Goal: Book appointment/travel/reservation

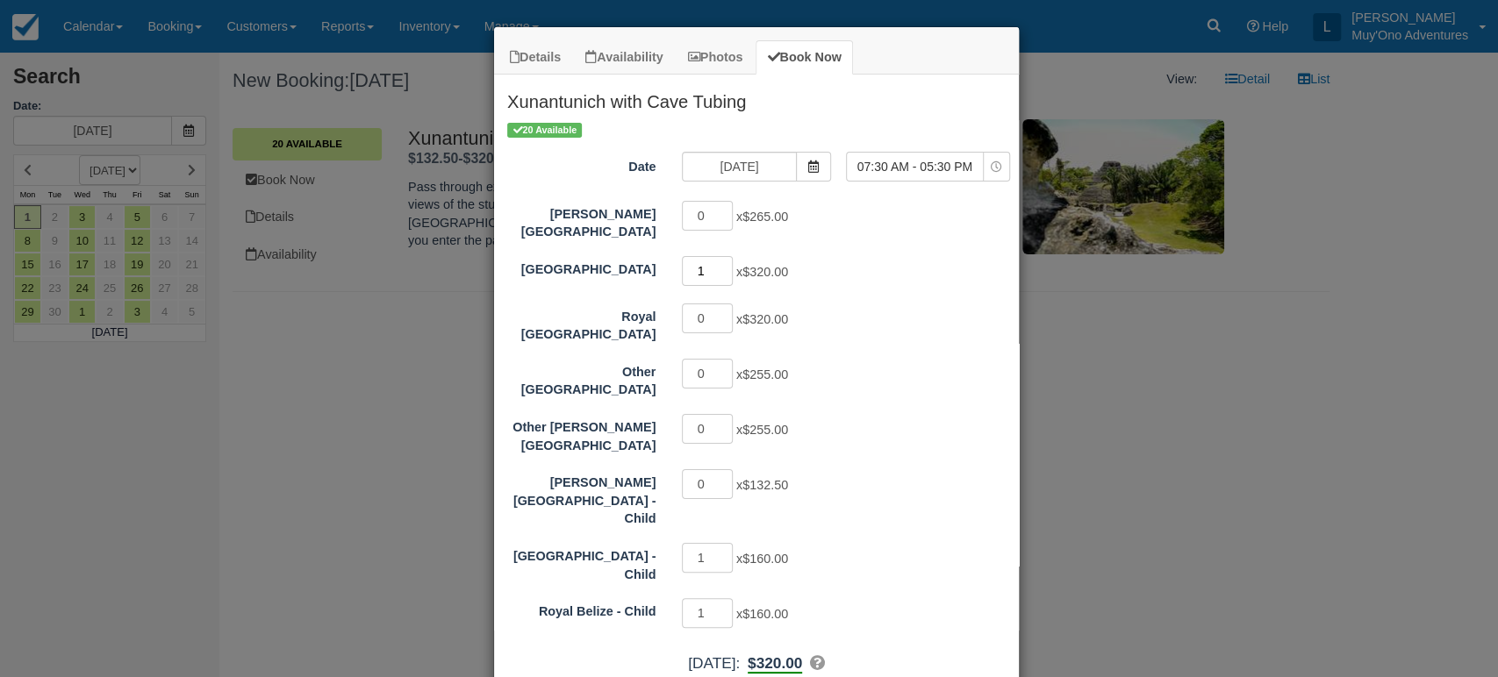
click at [719, 257] on input "1" at bounding box center [707, 271] width 51 height 30
type input "2"
click at [719, 257] on input "2" at bounding box center [707, 271] width 51 height 30
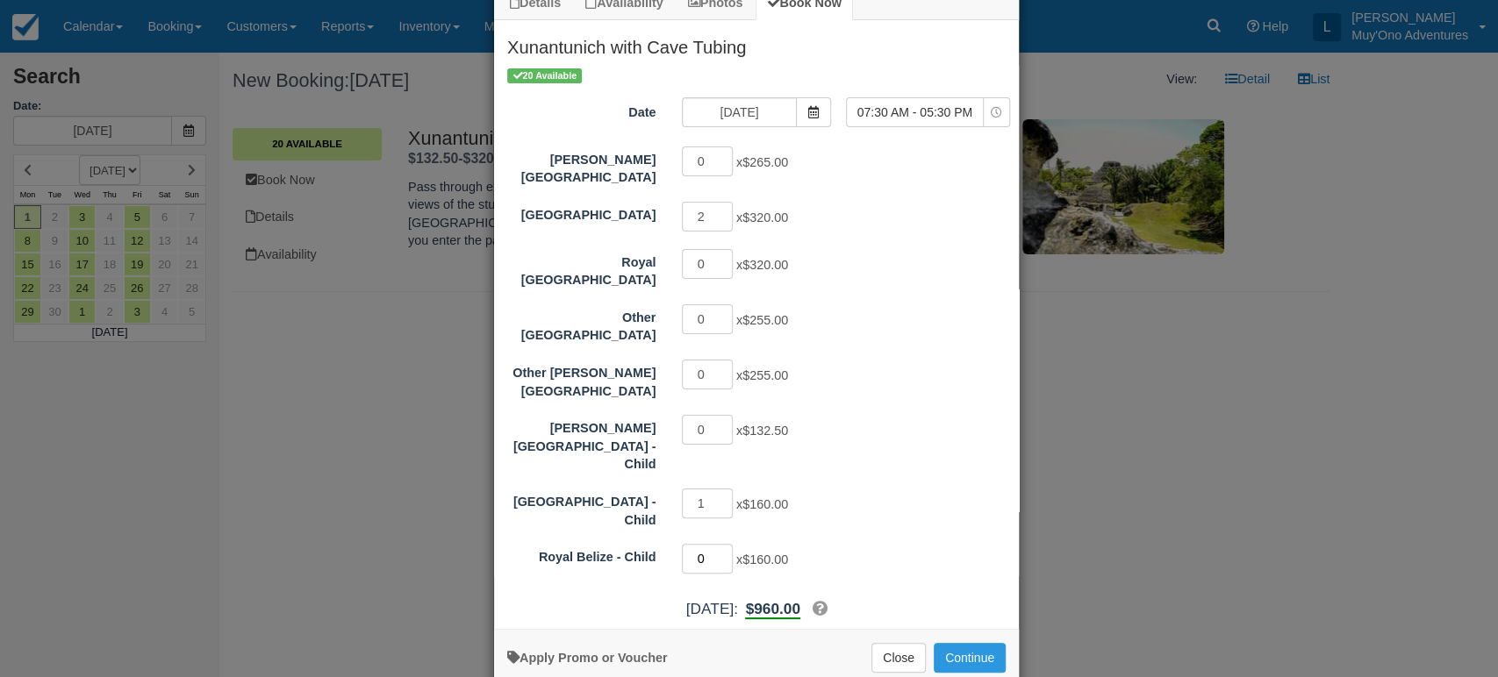
type input "0"
click at [720, 544] on input "0" at bounding box center [707, 559] width 51 height 30
type input "0"
click at [718, 489] on input "0" at bounding box center [707, 504] width 51 height 30
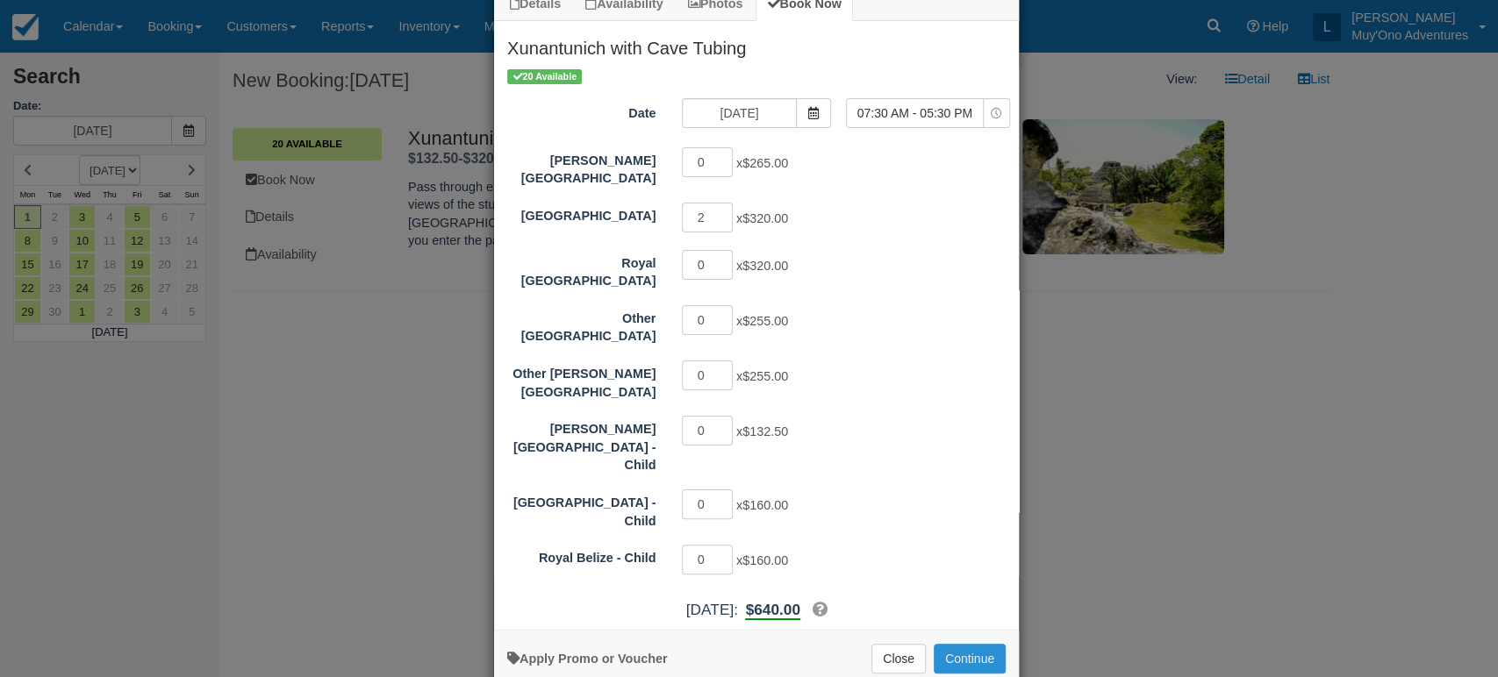
click at [964, 644] on button "Continue" at bounding box center [970, 659] width 72 height 30
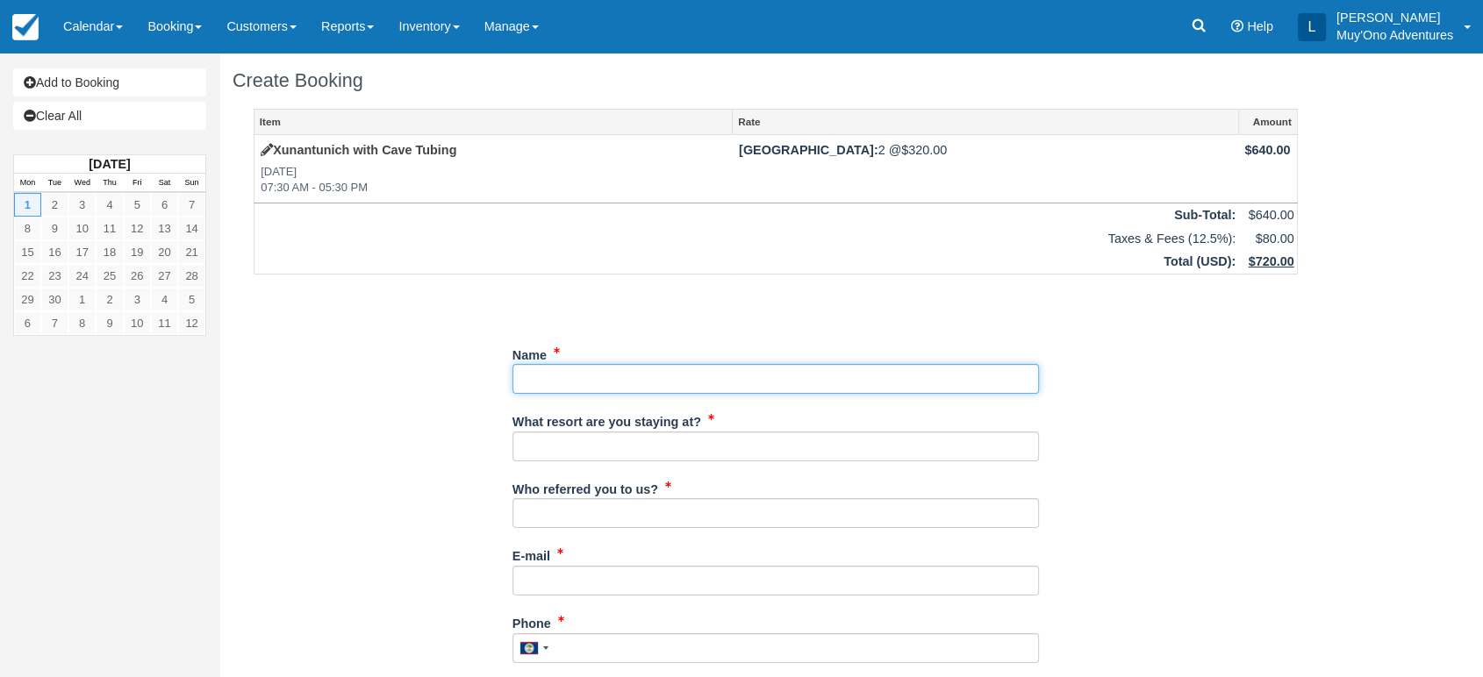
click at [568, 379] on input "Name" at bounding box center [775, 379] width 526 height 30
click at [550, 384] on input "Name" at bounding box center [775, 379] width 526 height 30
paste input "Smith, Carson"
type input "Smith, Carson"
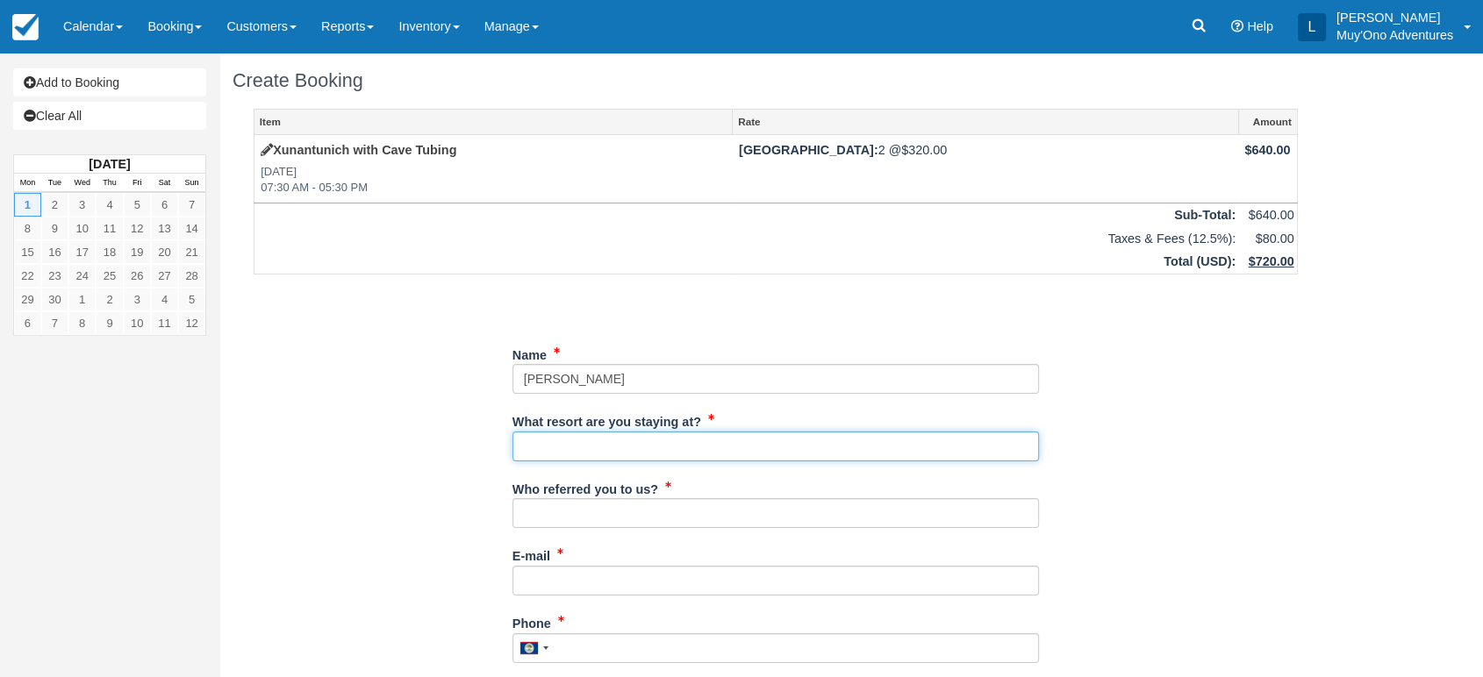
click at [566, 448] on input "What resort are you staying at?" at bounding box center [775, 447] width 526 height 30
type input "Thatch Caye"
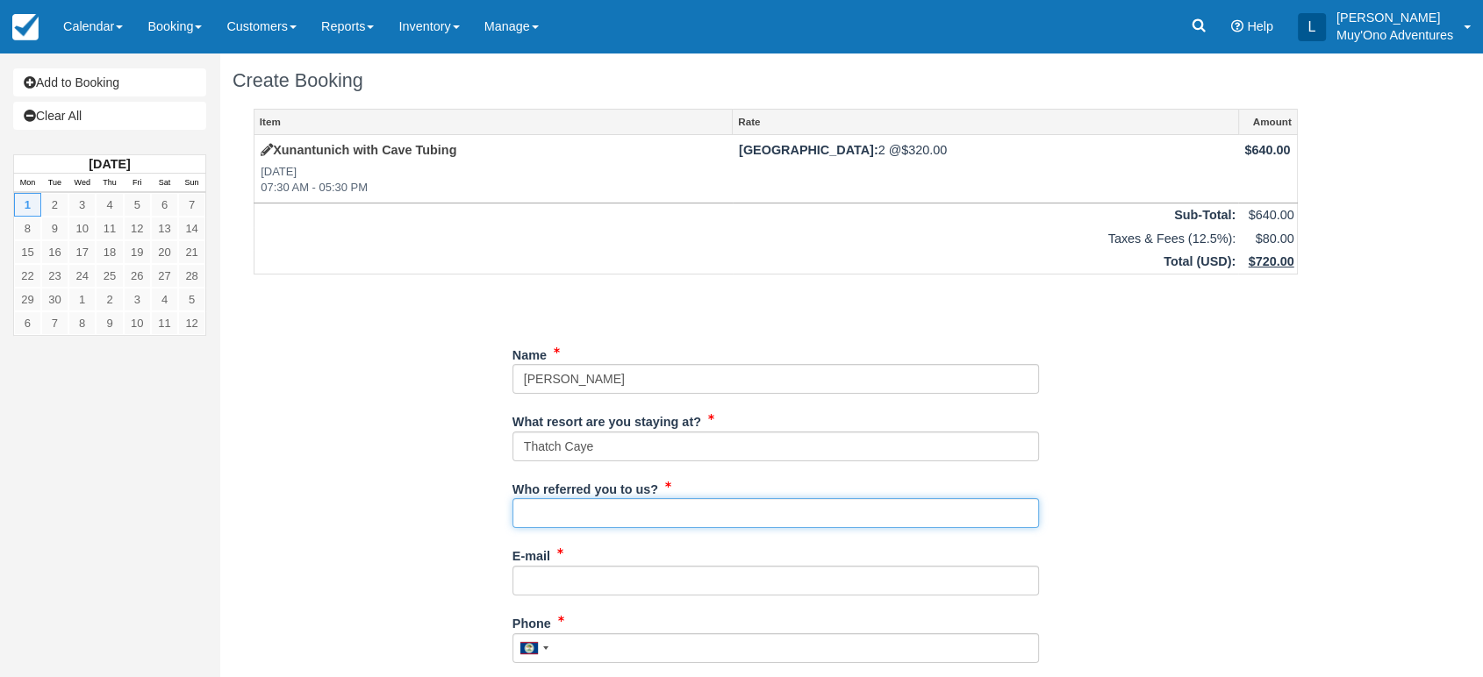
click at [576, 505] on input "Who referred you to us?" at bounding box center [775, 513] width 526 height 30
type input "LUIS"
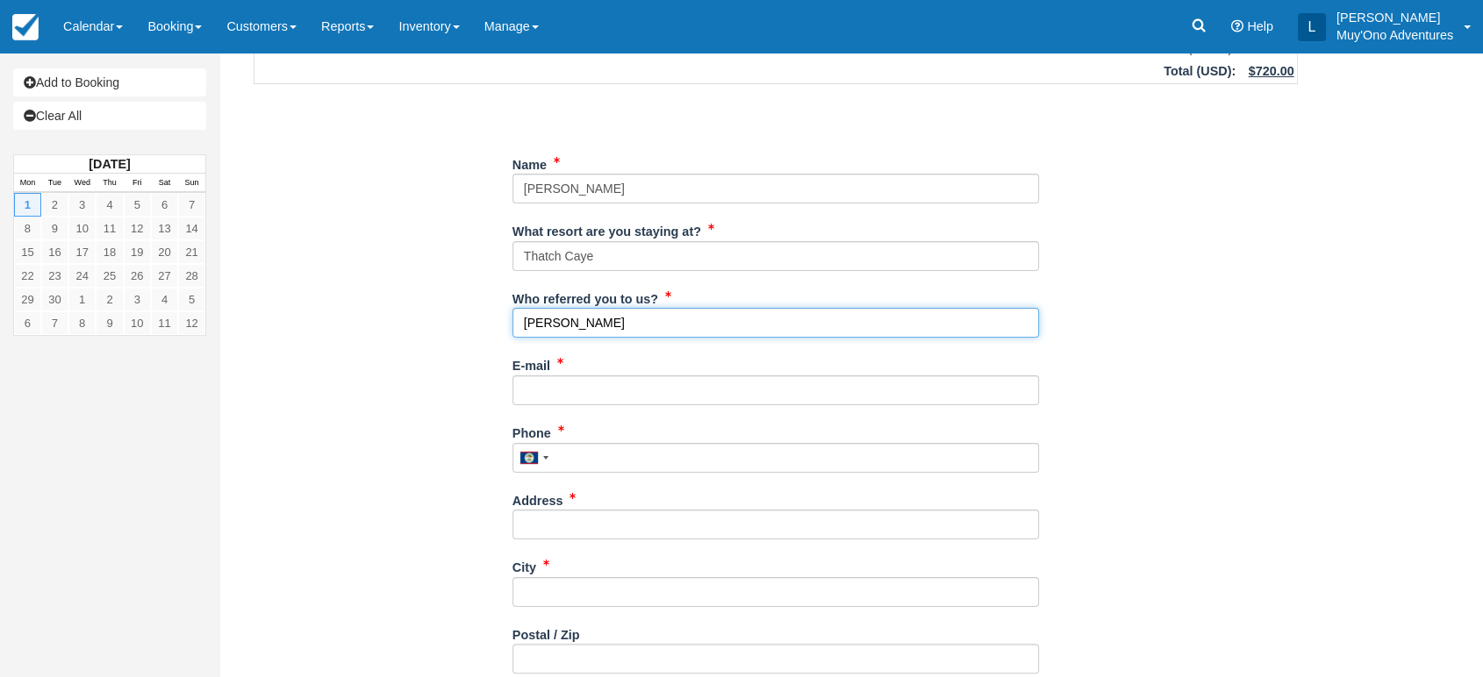
scroll to position [204, 0]
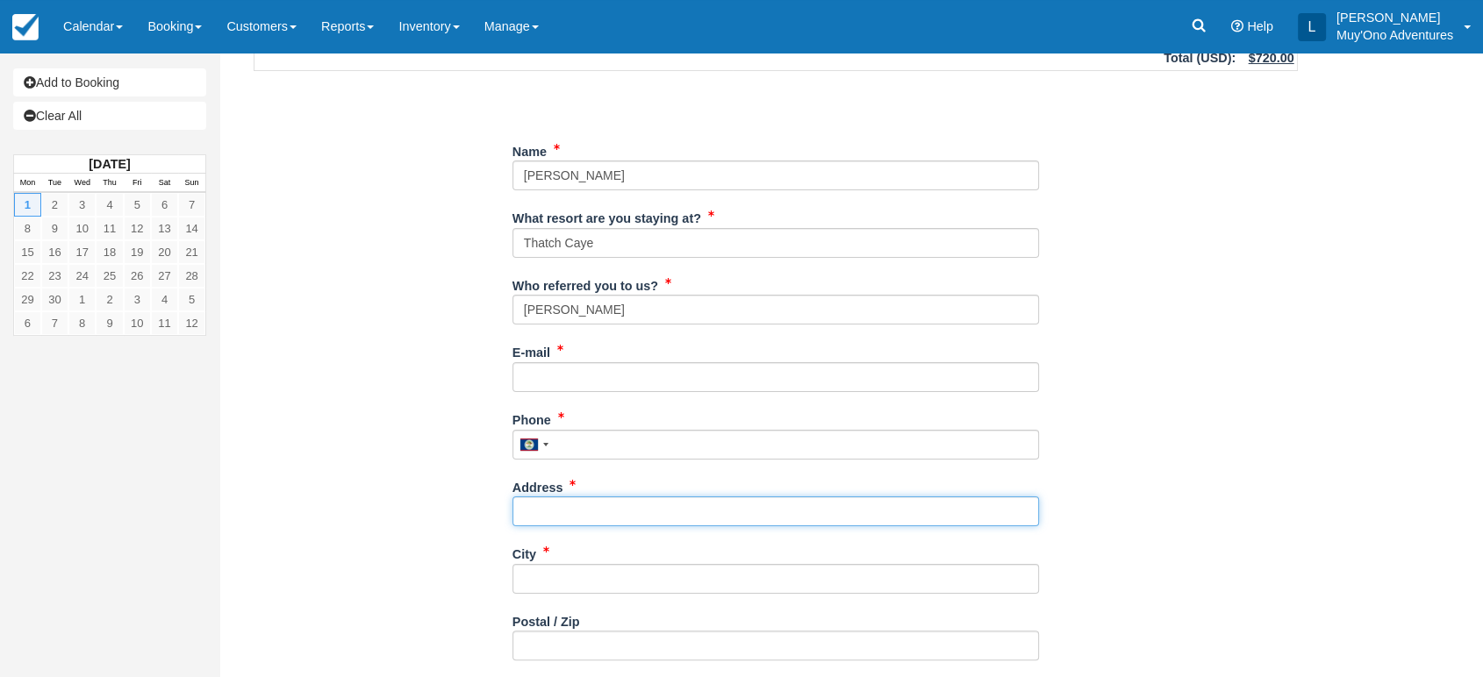
click at [562, 518] on input "Address" at bounding box center [775, 512] width 526 height 30
paste input "209 Buckley Street"
type input "209 Buckley Street"
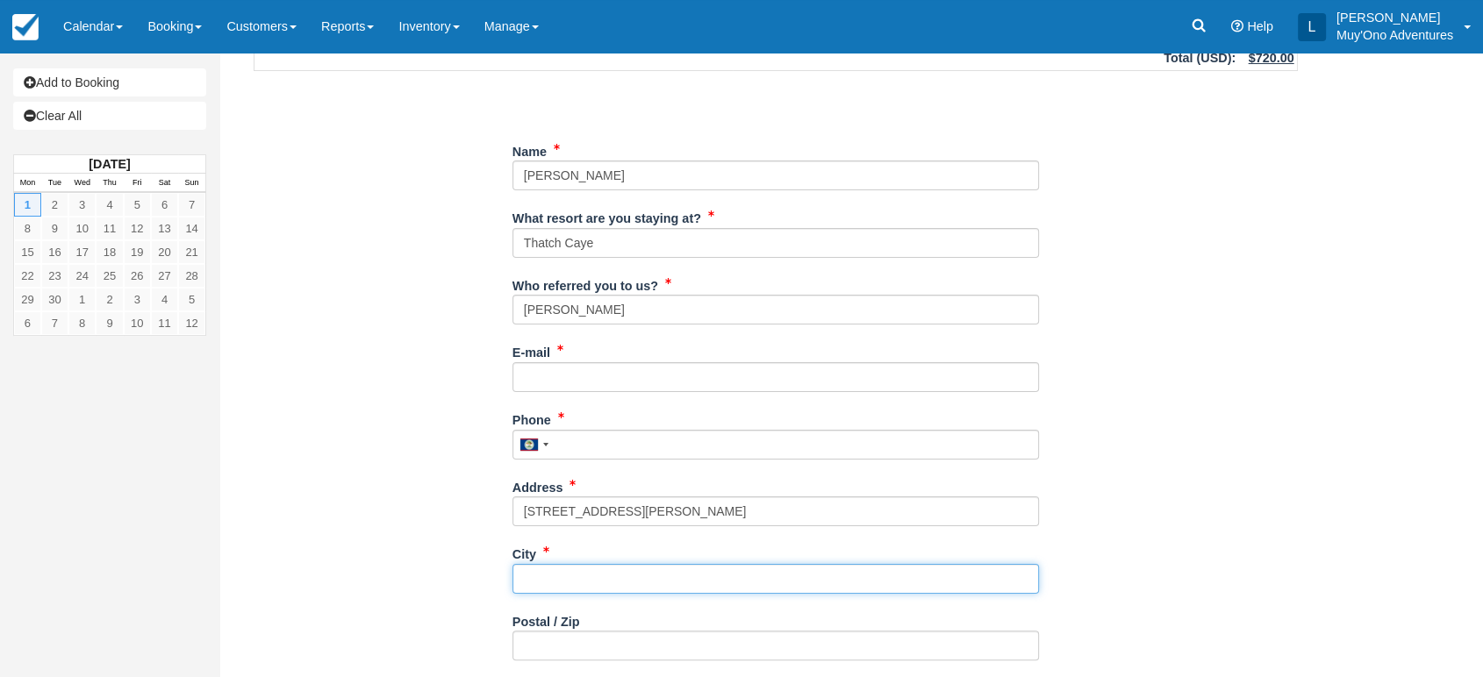
click at [555, 581] on input "City" at bounding box center [775, 579] width 526 height 30
paste input "209 Buckley Street"
type input "209 Buckley Street"
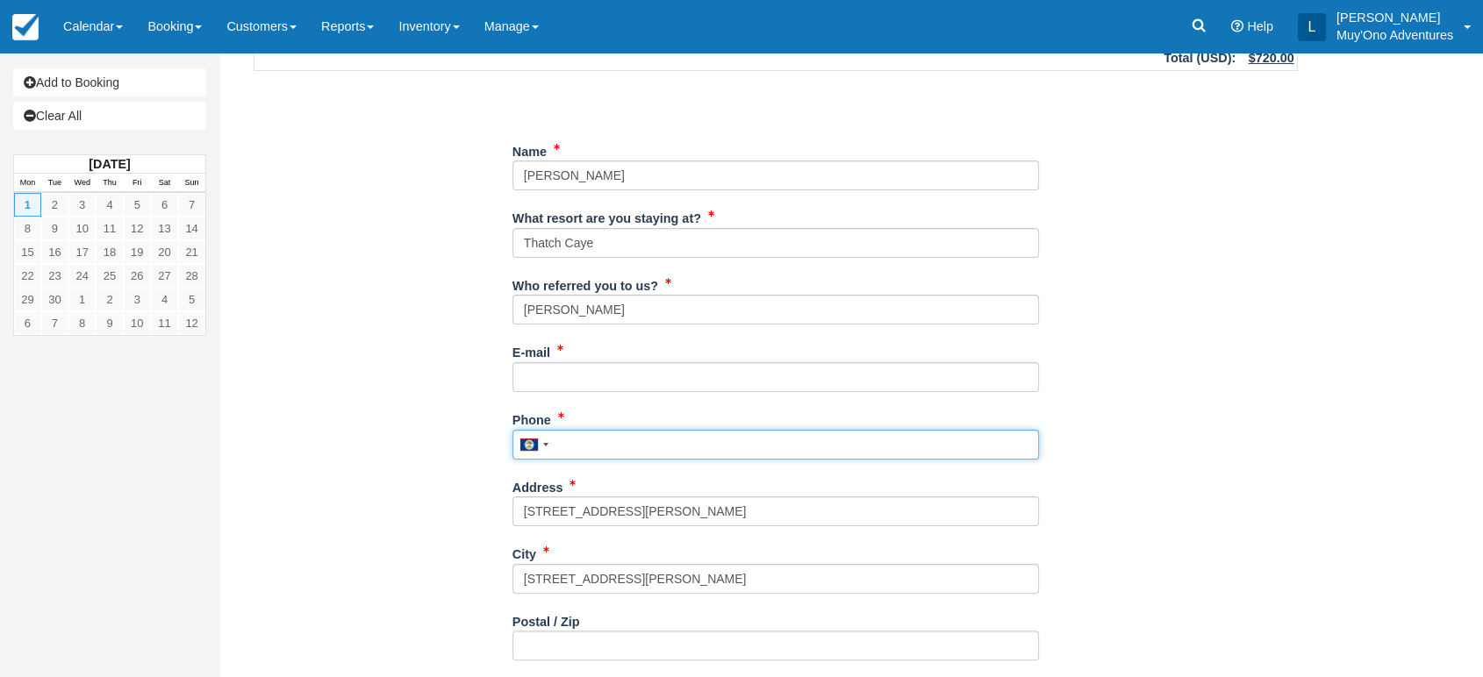
click at [593, 449] on input "Phone" at bounding box center [775, 445] width 526 height 30
paste input "+1 717 490 2441"
type input "(717) 490-2441"
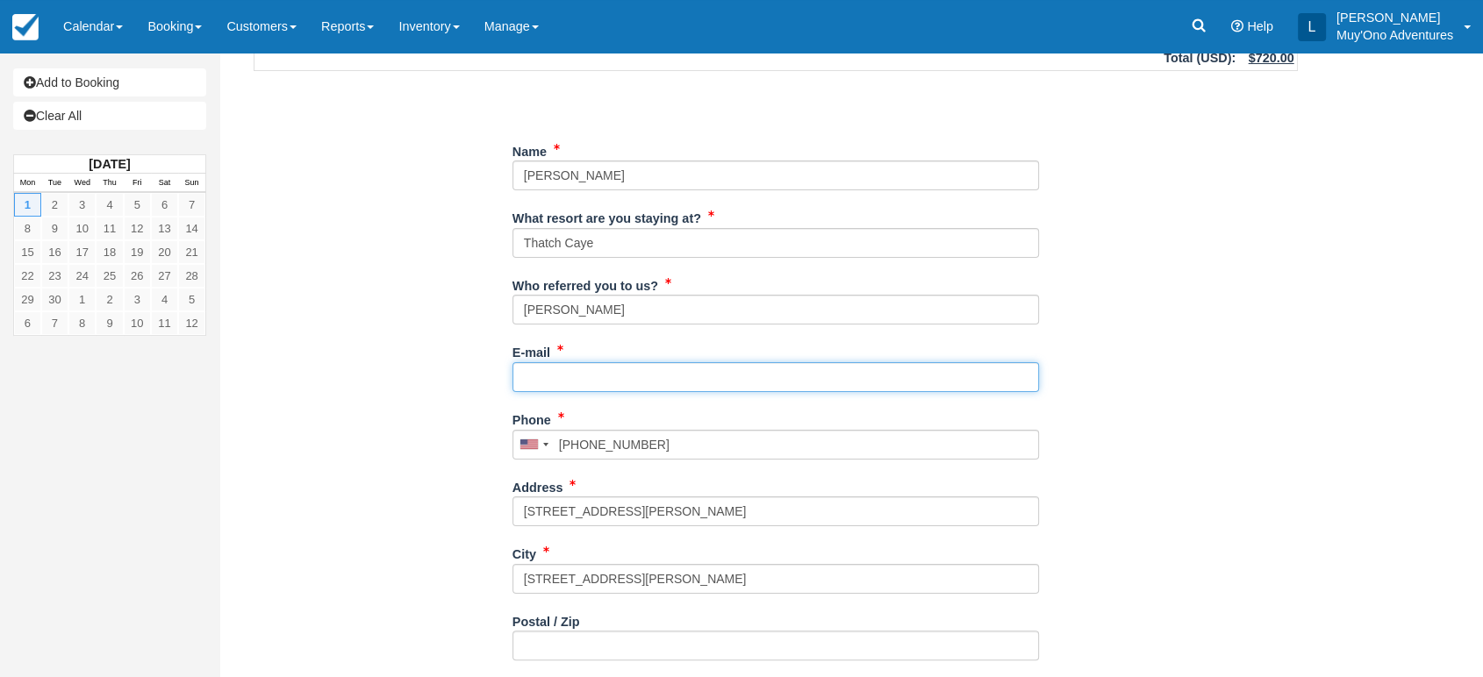
click at [590, 377] on input "E-mail" at bounding box center [775, 377] width 526 height 30
paste input "timelinked826@gmail.com"
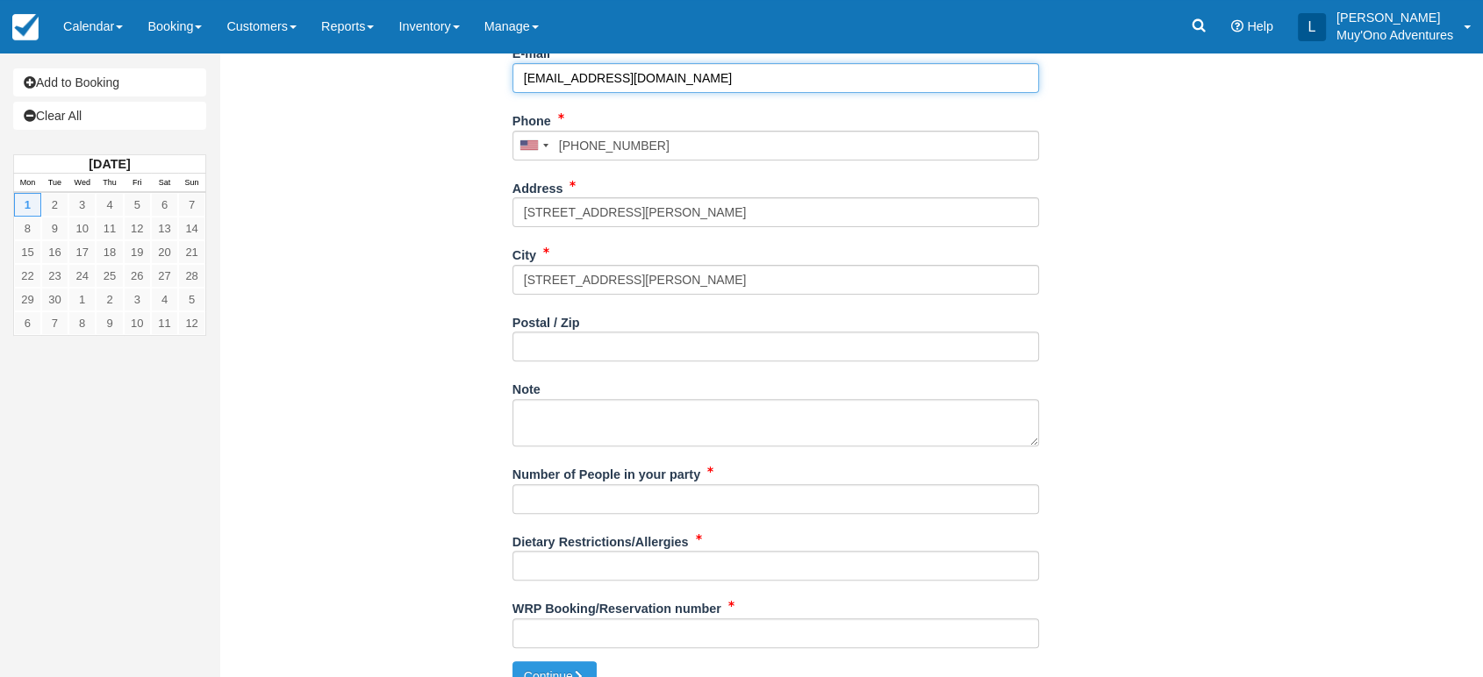
scroll to position [528, 0]
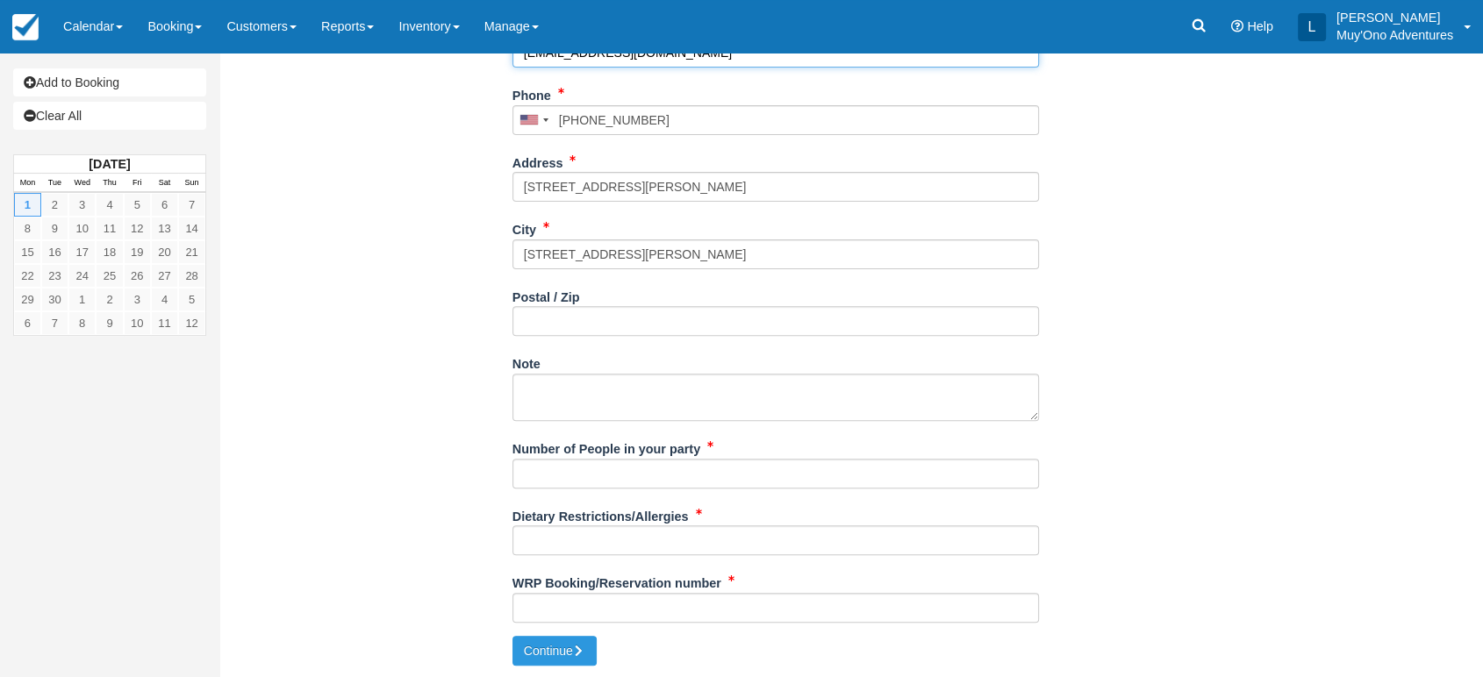
type input "timelinked826@gmail.com"
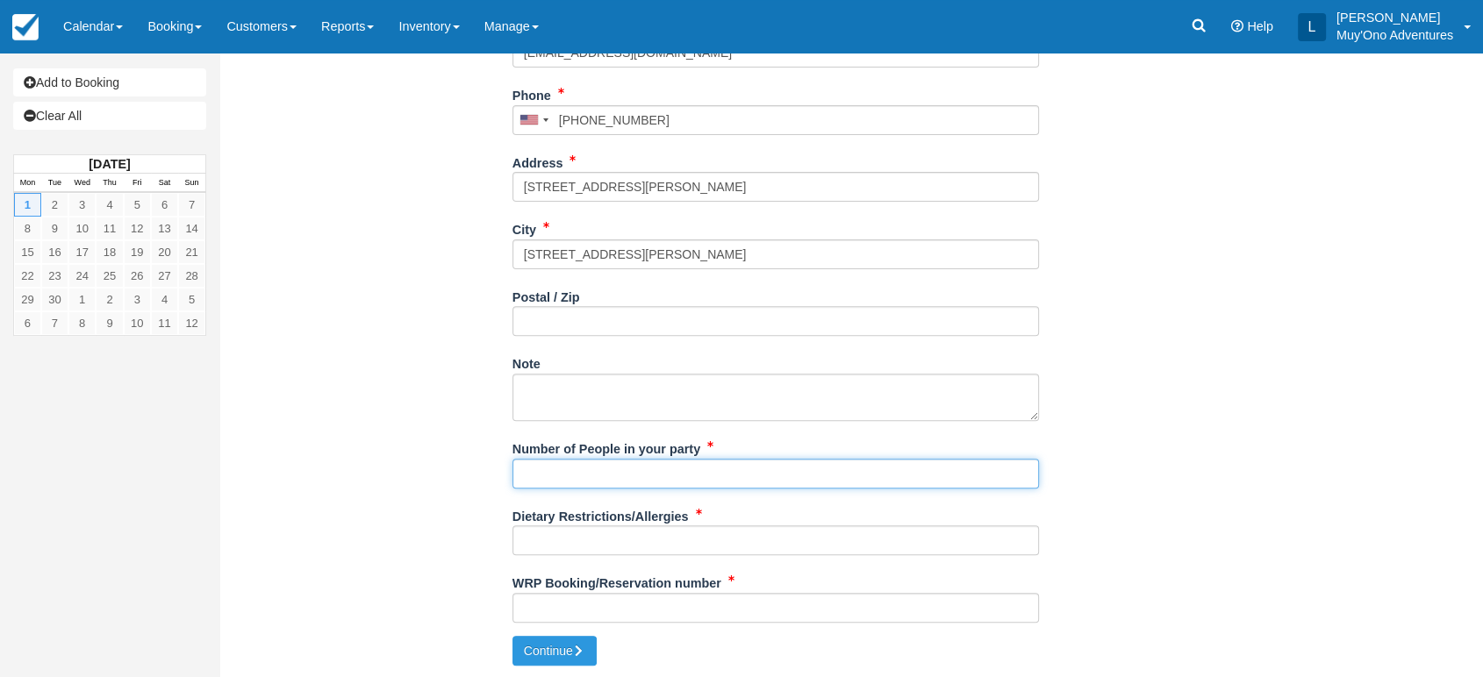
click at [601, 464] on input "Number of People in your party" at bounding box center [775, 474] width 526 height 30
type input "2"
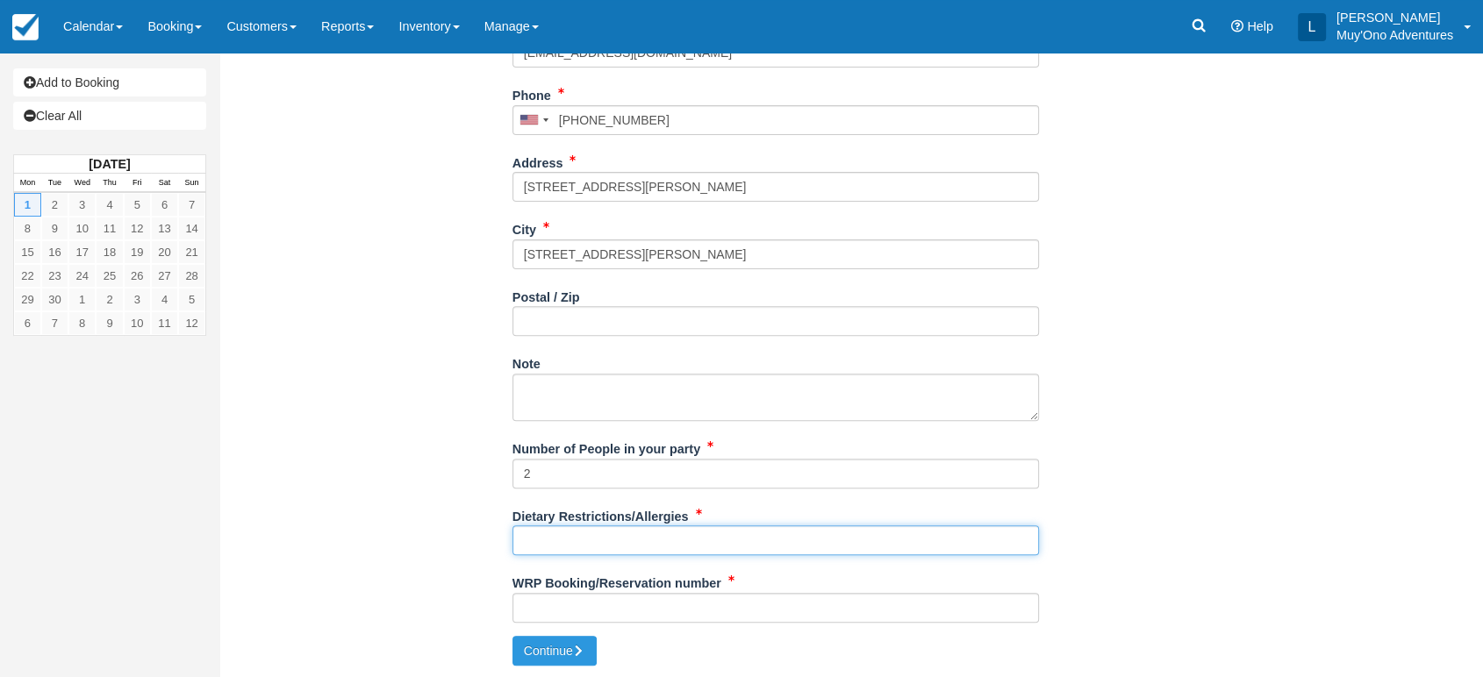
click at [615, 532] on input "Dietary Restrictions/Allergies" at bounding box center [775, 541] width 526 height 30
type input "na"
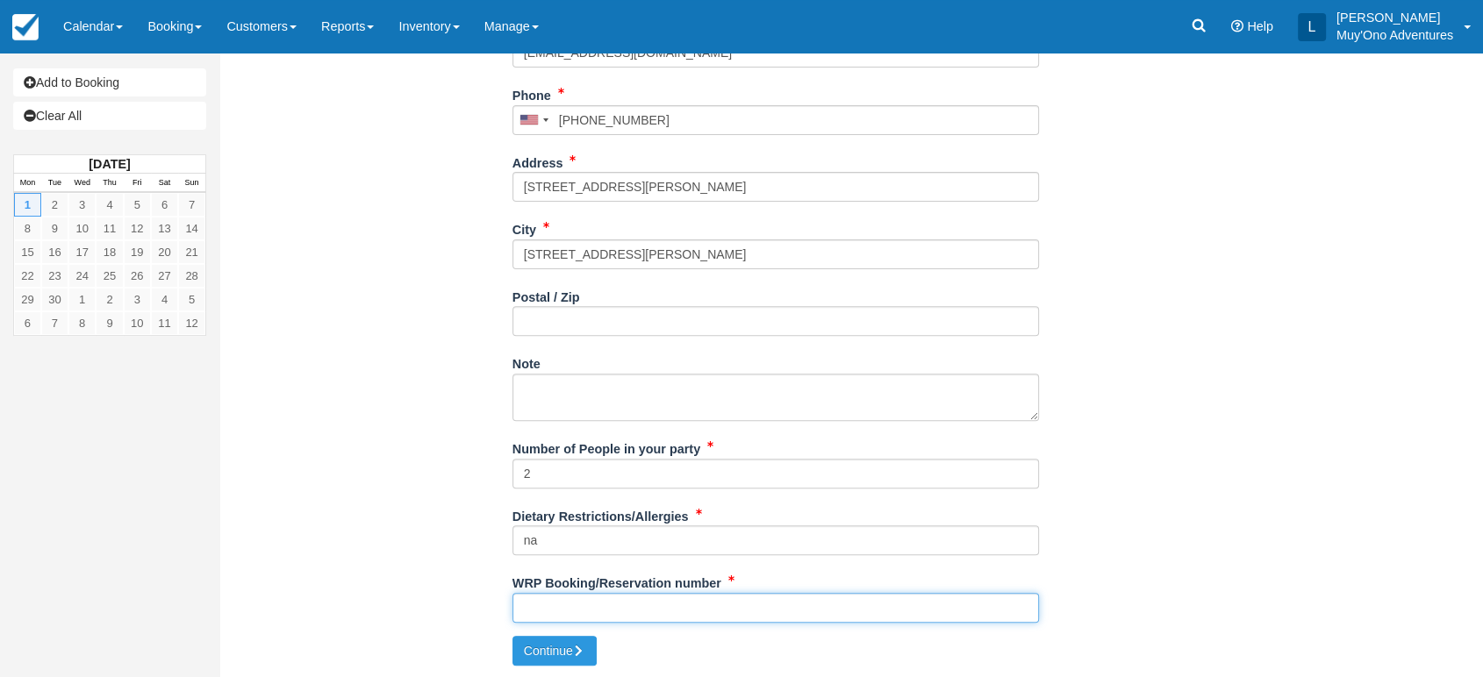
click at [532, 595] on input "WRP Booking/Reservation number" at bounding box center [775, 608] width 526 height 30
paste input "#4962315688"
click at [533, 609] on input "#4962315688" at bounding box center [775, 608] width 526 height 30
click at [528, 605] on input "#4962315688" at bounding box center [775, 608] width 526 height 30
type input "4962315688"
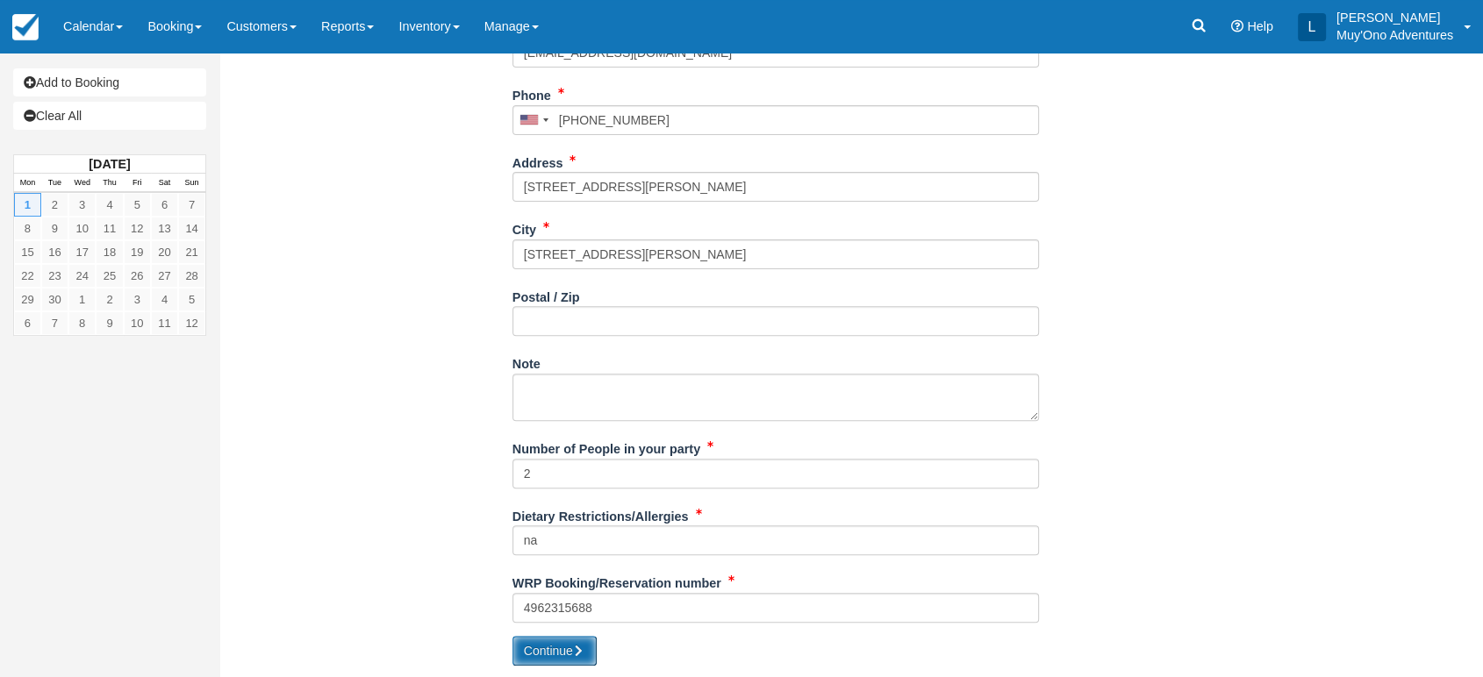
click at [562, 648] on button "Continue" at bounding box center [554, 651] width 84 height 30
type input "+17174902441"
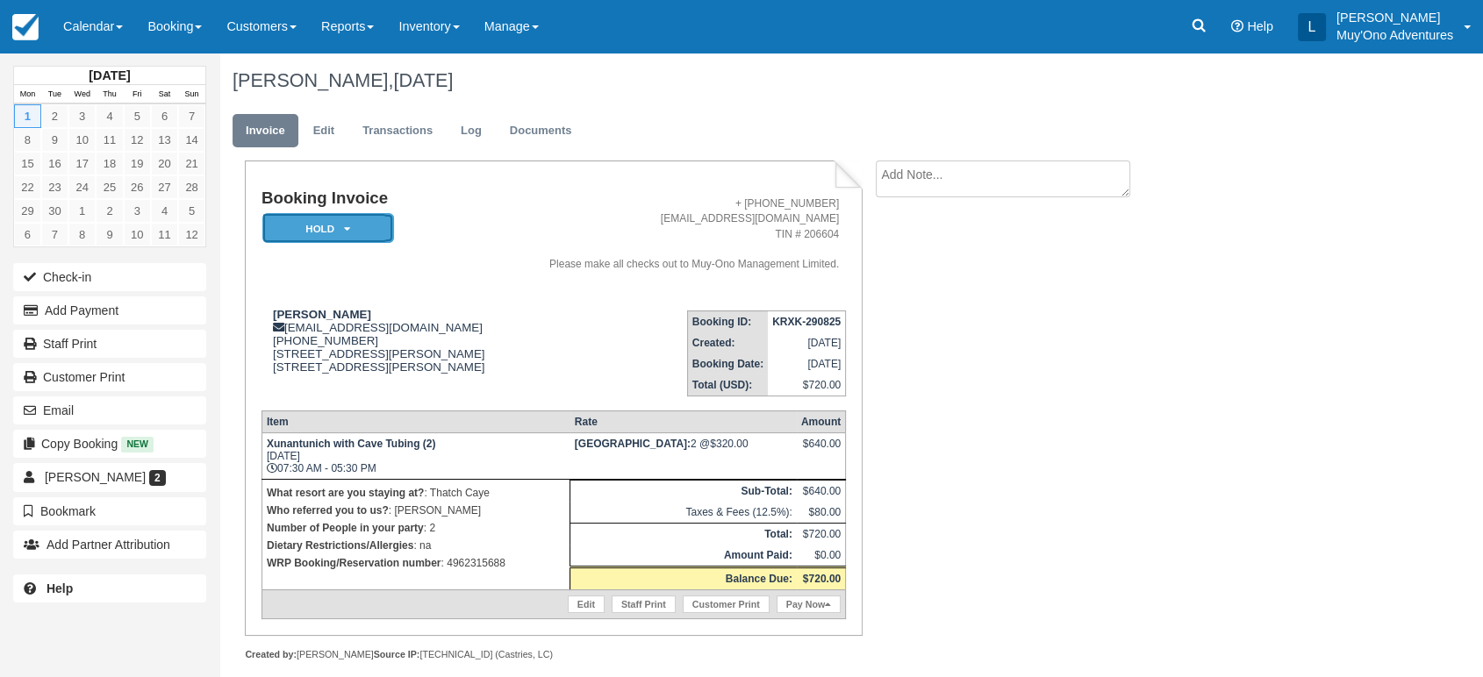
click at [358, 220] on em "HOLD" at bounding box center [328, 228] width 132 height 31
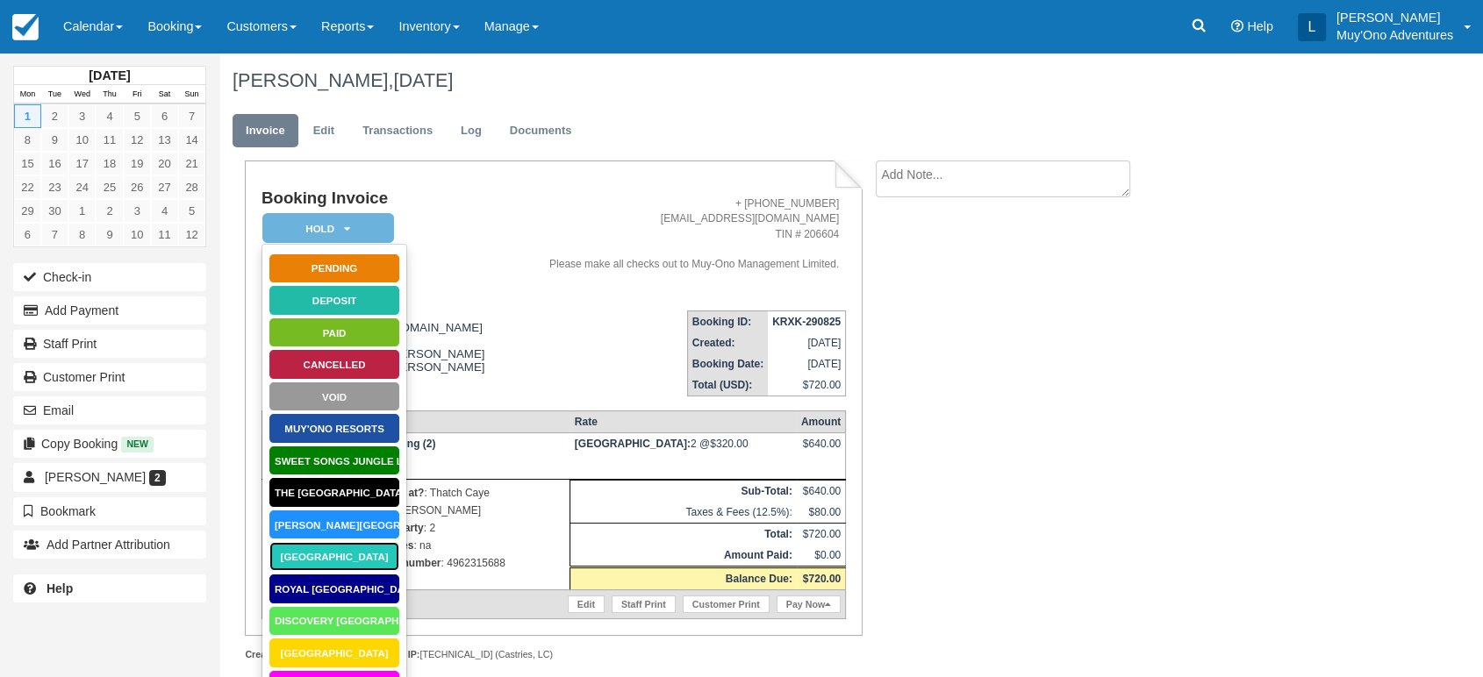
click at [334, 560] on link "[GEOGRAPHIC_DATA]" at bounding box center [334, 556] width 132 height 31
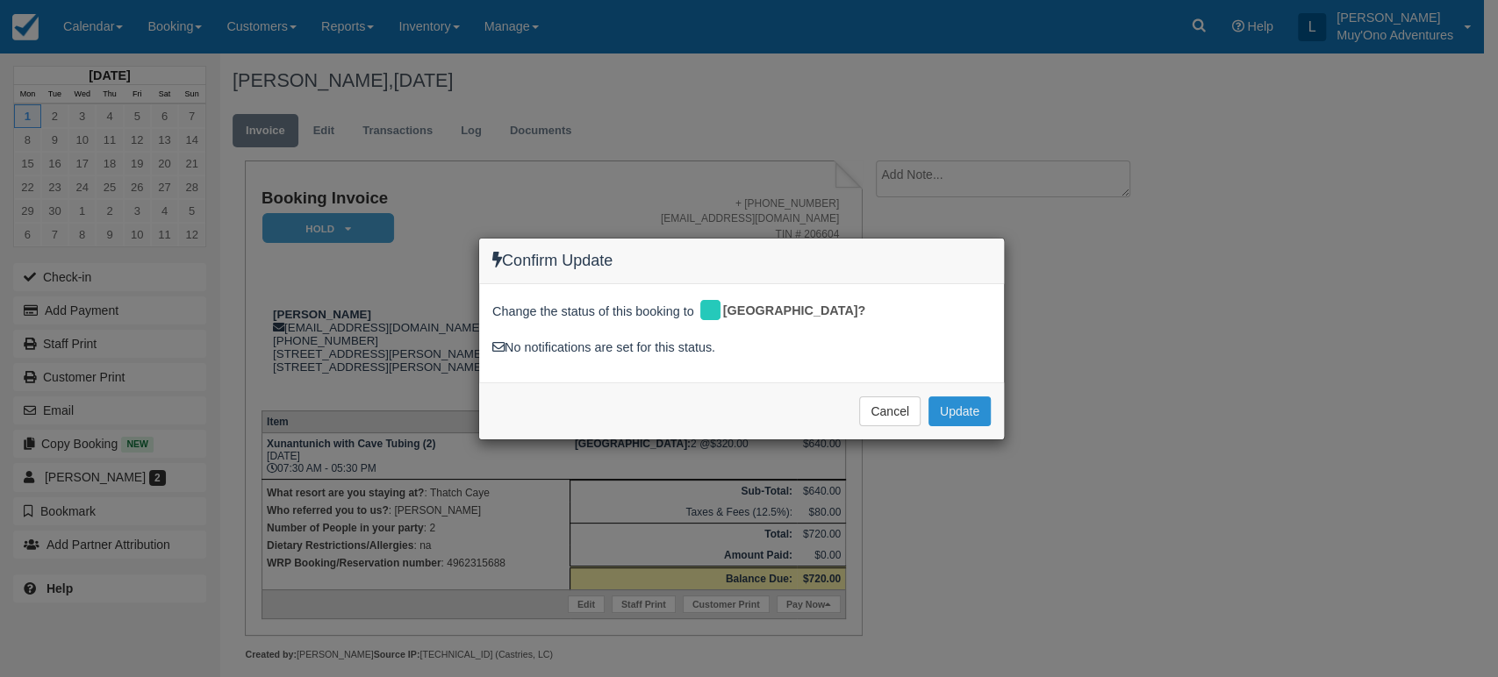
click at [956, 412] on button "Update" at bounding box center [959, 412] width 62 height 30
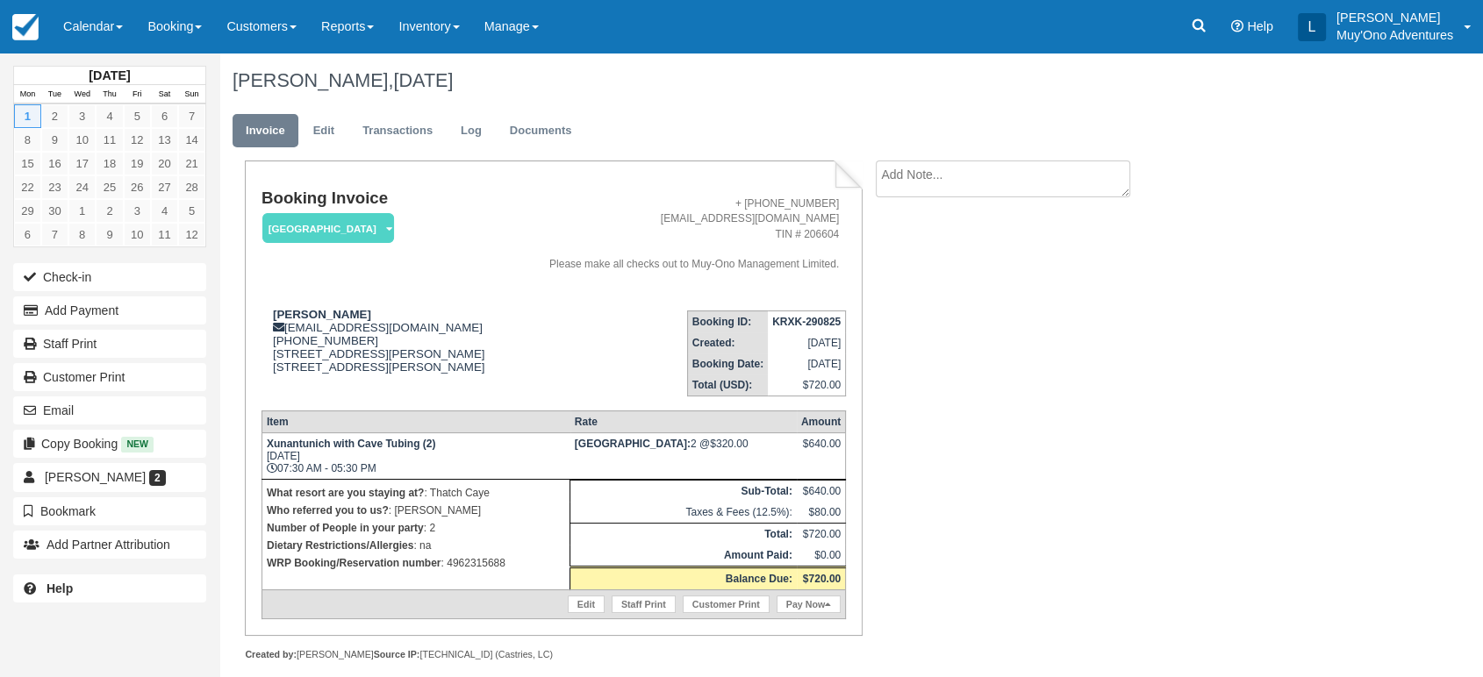
click at [806, 320] on strong "KRXK-290825" at bounding box center [806, 322] width 68 height 12
copy tbody "KRXK-290825"
